Goal: Communication & Community: Answer question/provide support

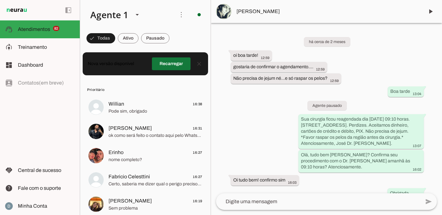
click at [178, 64] on span at bounding box center [171, 63] width 39 height 15
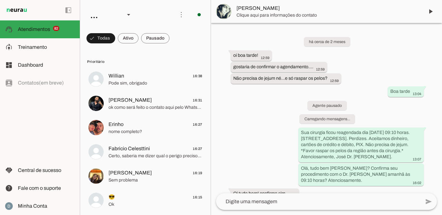
scroll to position [133, 0]
